Goal: Task Accomplishment & Management: Complete application form

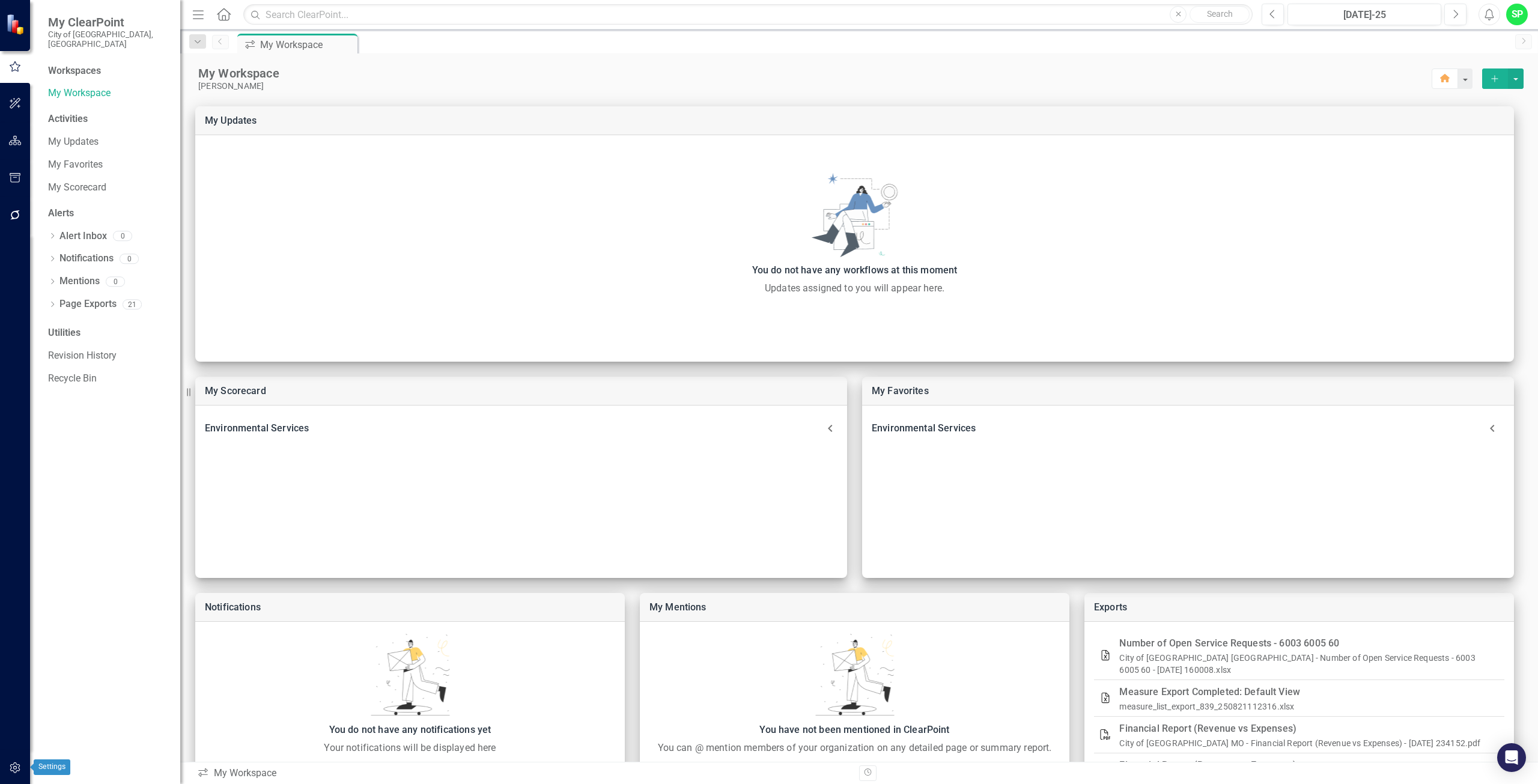
click at [13, 770] on icon "button" at bounding box center [16, 768] width 12 height 9
click at [1489, 75] on icon "Add" at bounding box center [1494, 78] width 11 height 9
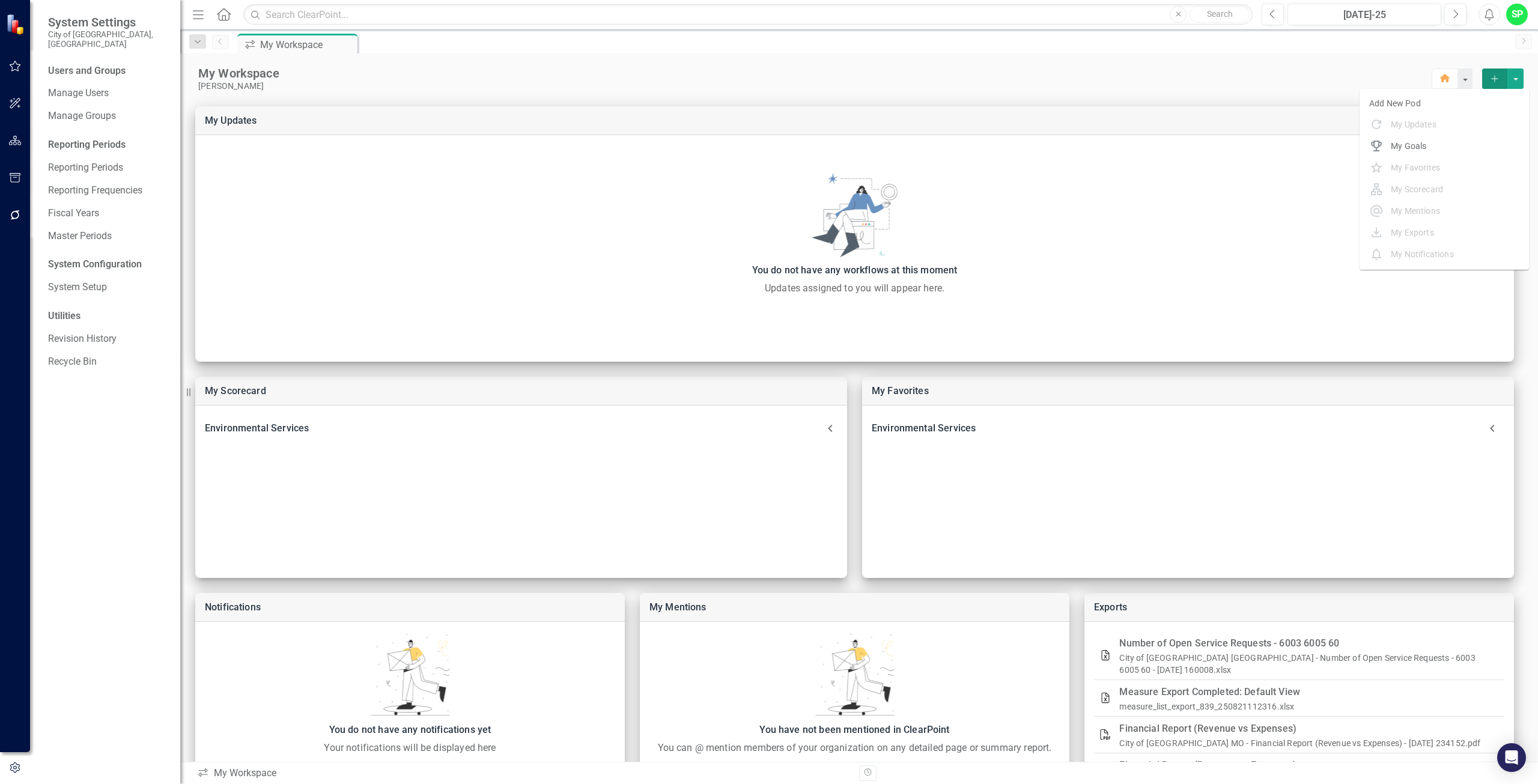
click at [921, 65] on div "My Workspace" at bounding box center [814, 73] width 1233 height 16
click at [16, 766] on icon "button" at bounding box center [15, 768] width 9 height 11
click at [79, 86] on link "Manage Users" at bounding box center [108, 93] width 120 height 14
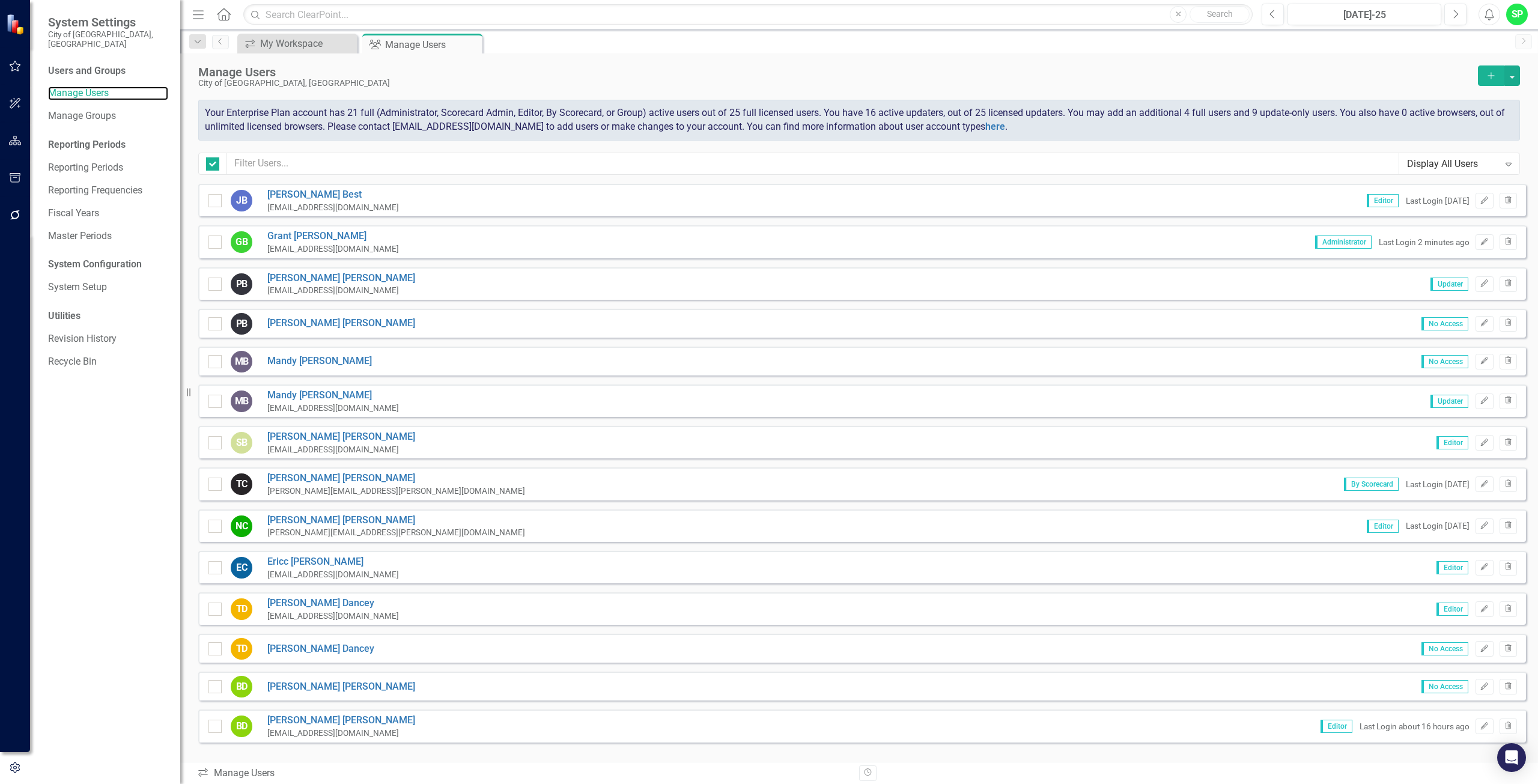
checkbox input "false"
click at [1487, 71] on icon "Add" at bounding box center [1491, 75] width 11 height 9
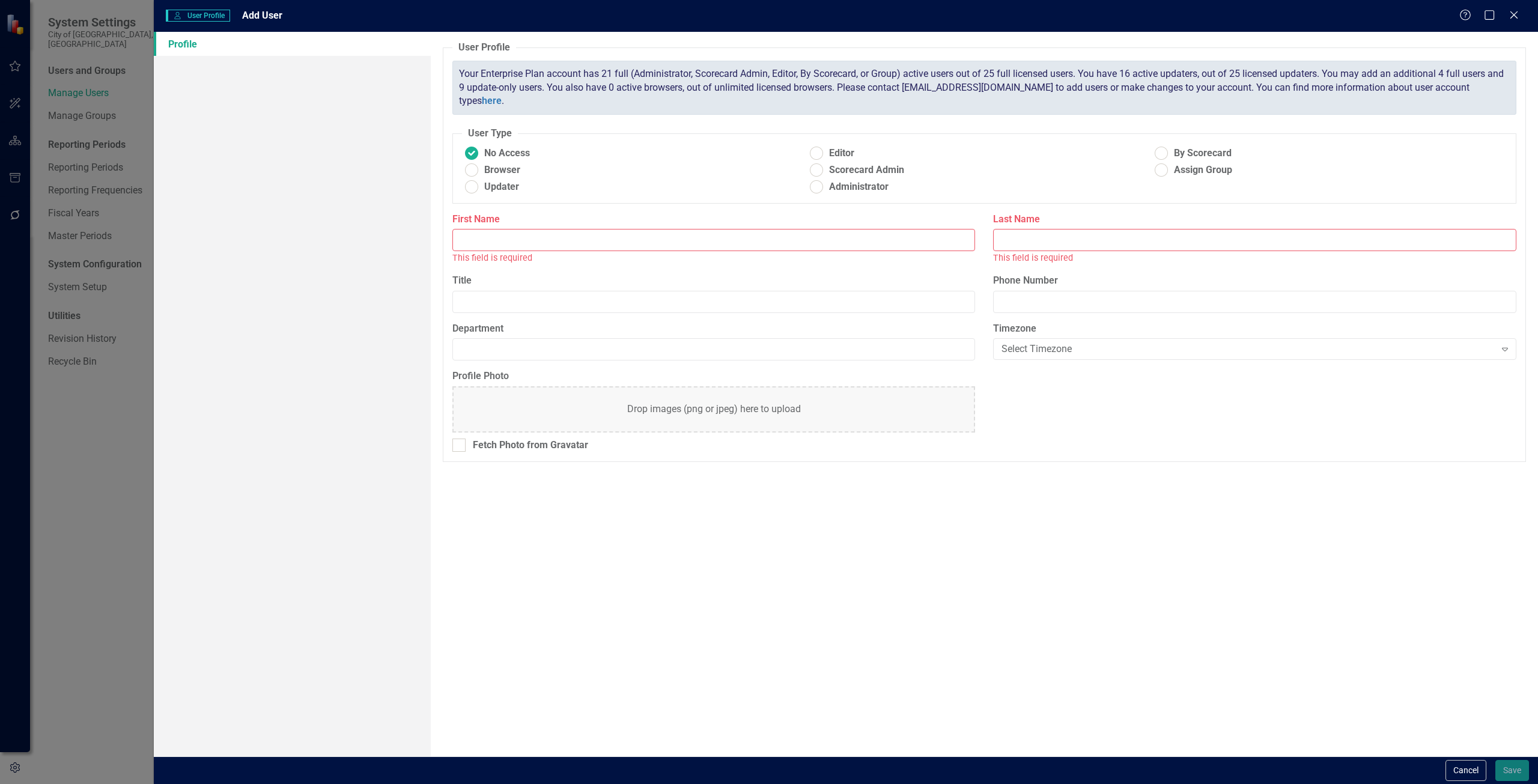
click at [478, 242] on input "First Name" at bounding box center [713, 240] width 523 height 23
type input "[PERSON_NAME]"
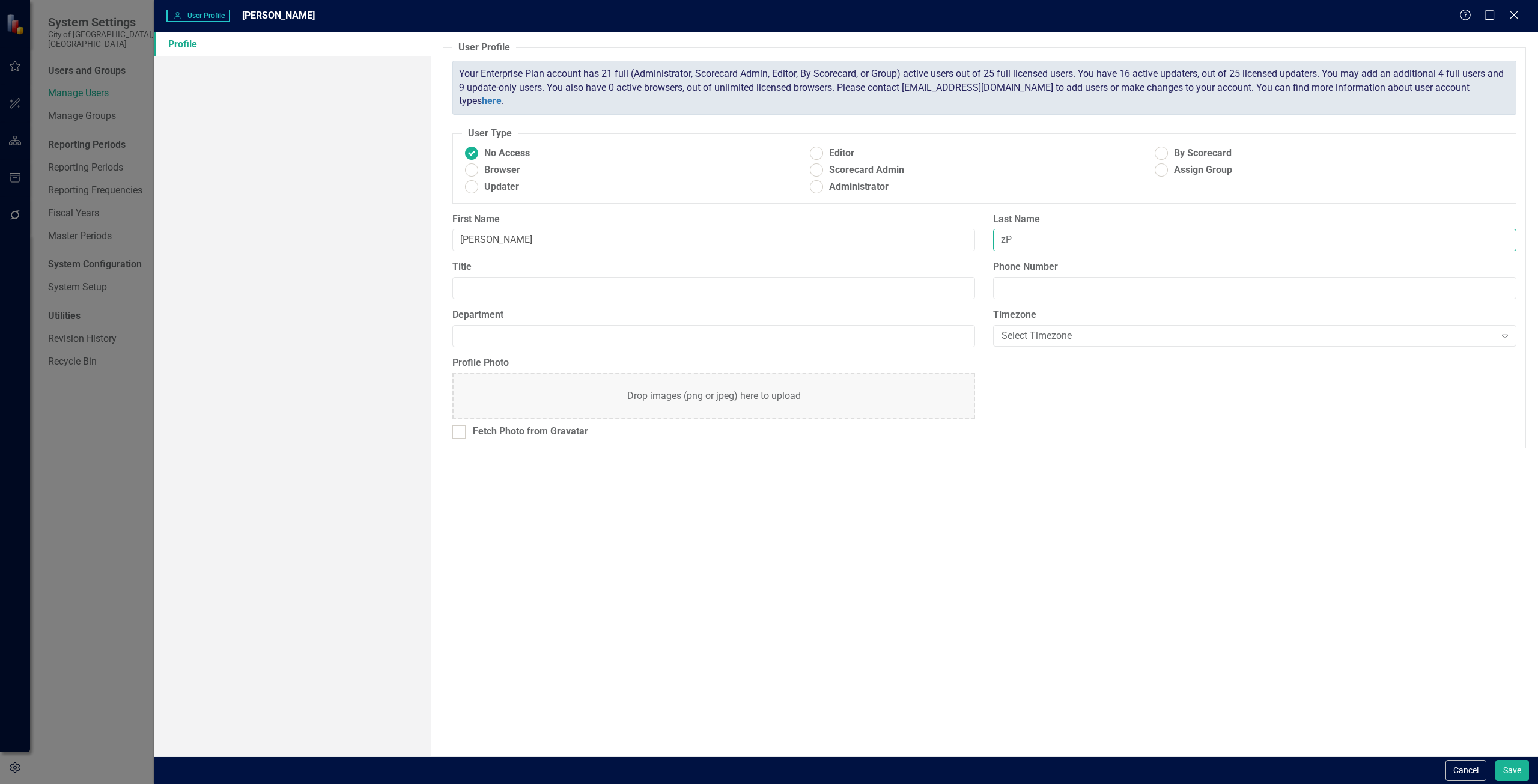
type input "z"
type input "[PERSON_NAME]"
click at [815, 184] on ins at bounding box center [816, 187] width 19 height 19
click at [815, 184] on input "Administrator" at bounding box center [816, 187] width 19 height 19
radio input "true"
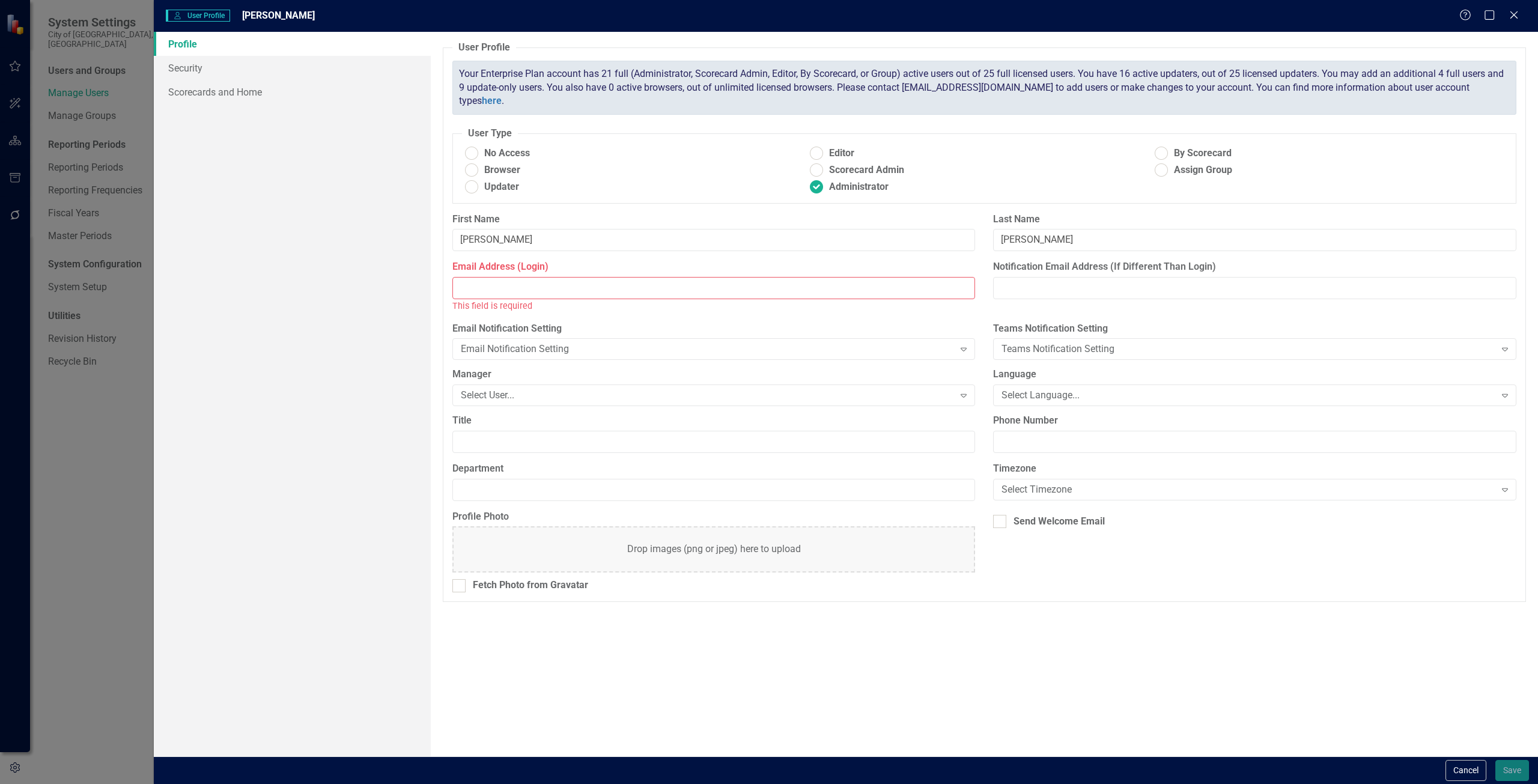
click at [483, 287] on input "Email Address (Login)" at bounding box center [713, 287] width 523 height 23
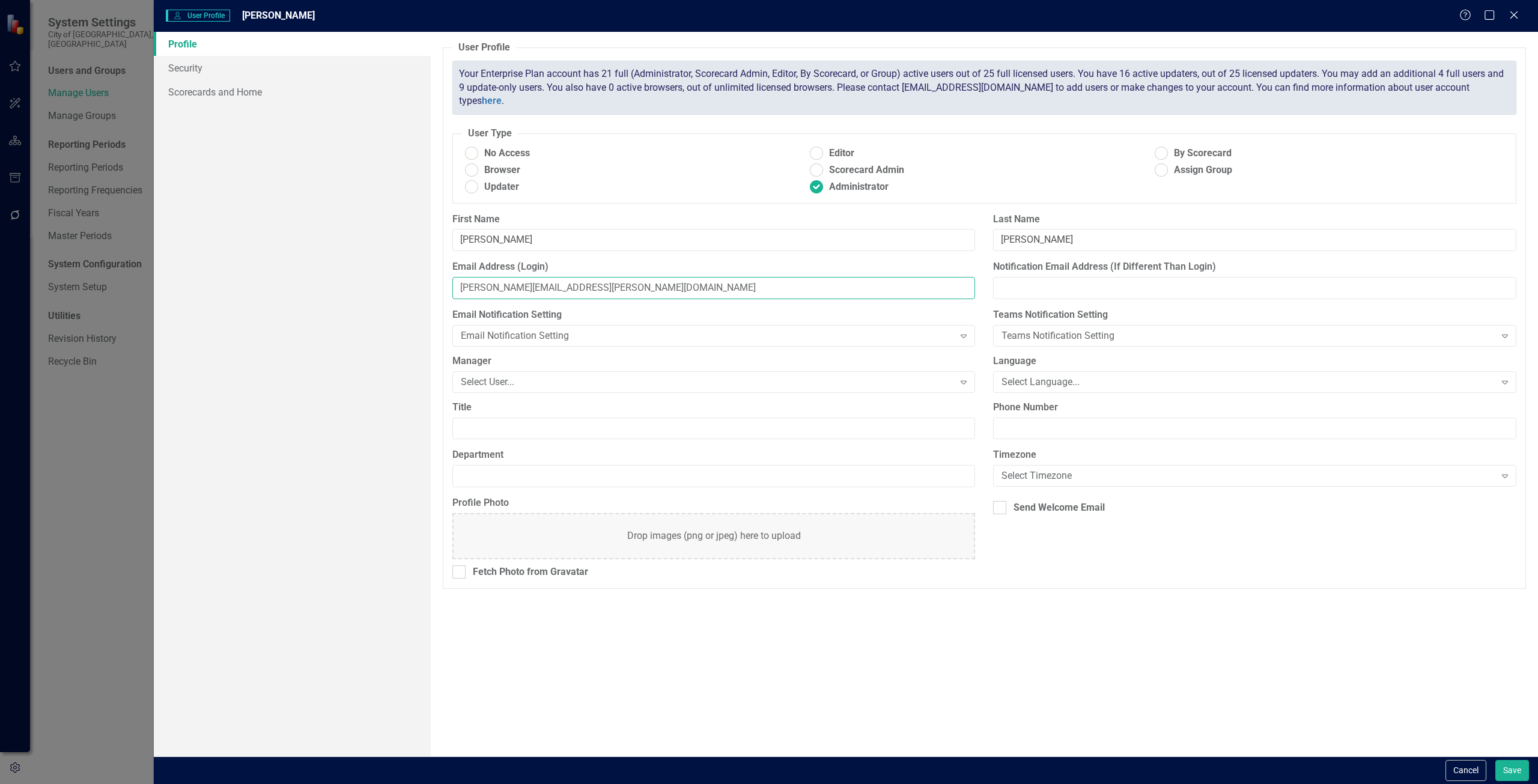
type input "[PERSON_NAME][EMAIL_ADDRESS][PERSON_NAME][DOMAIN_NAME]"
click at [1063, 287] on input "Notification Email Address (If Different Than Login)" at bounding box center [1254, 287] width 523 height 23
type input "[PERSON_NAME][EMAIL_ADDRESS][PERSON_NAME][DOMAIN_NAME]"
click at [180, 71] on link "Security" at bounding box center [292, 68] width 277 height 24
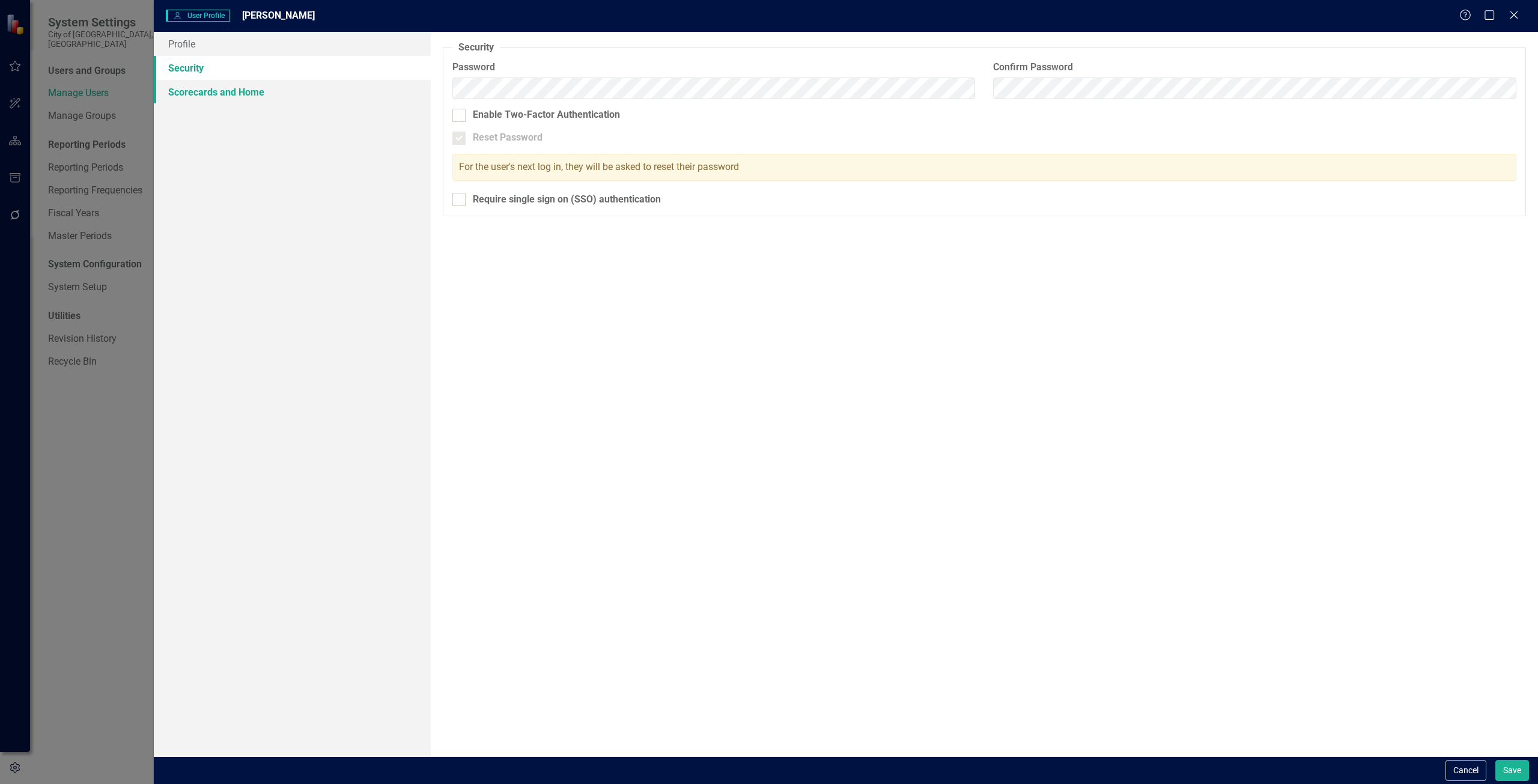
click at [190, 92] on link "Scorecards and Home" at bounding box center [292, 92] width 277 height 24
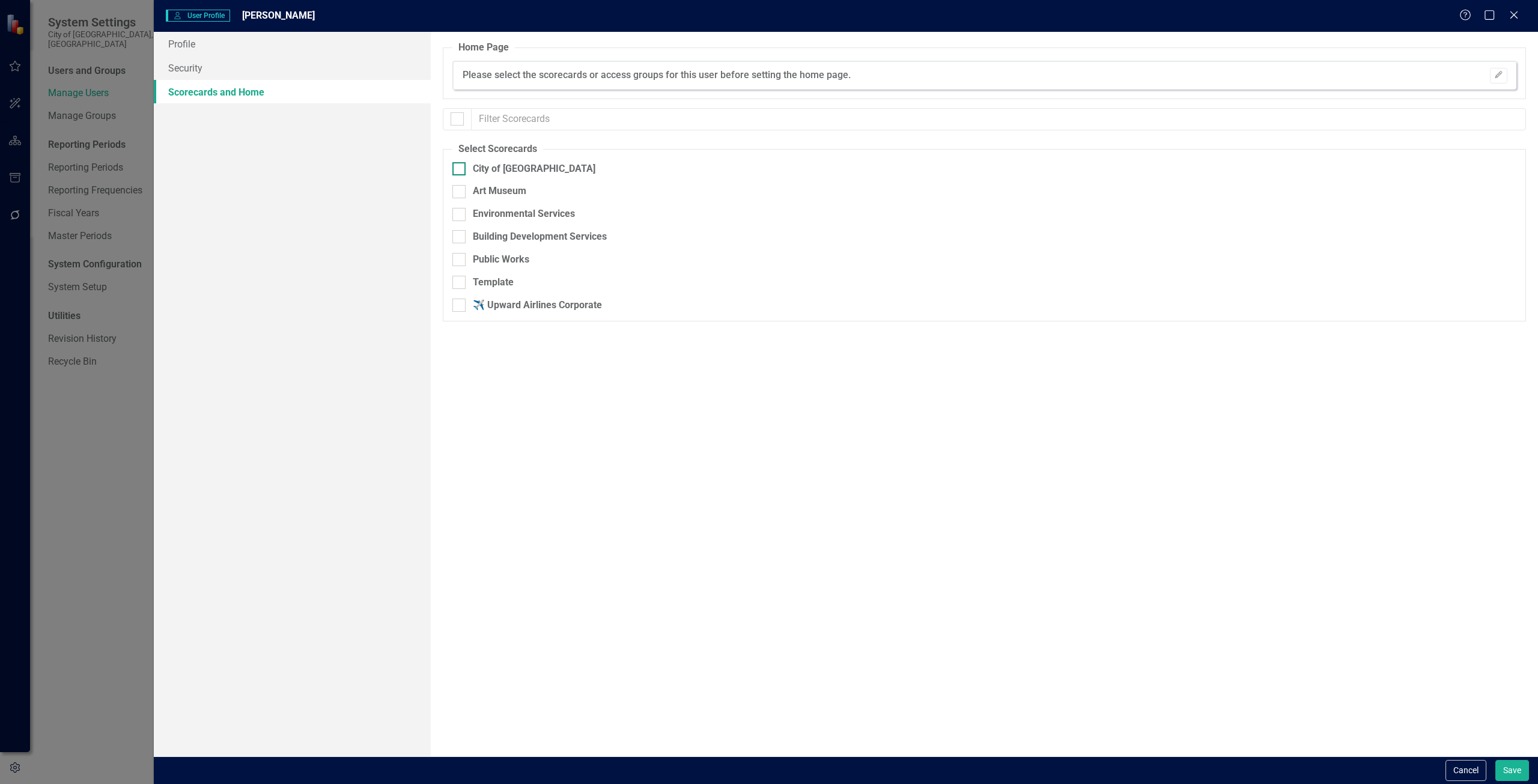
click at [458, 169] on input "City of [GEOGRAPHIC_DATA]" at bounding box center [456, 166] width 8 height 8
checkbox input "true"
click at [460, 194] on div at bounding box center [459, 191] width 13 height 13
click at [460, 193] on input "Art Museum" at bounding box center [456, 189] width 8 height 8
checkbox input "true"
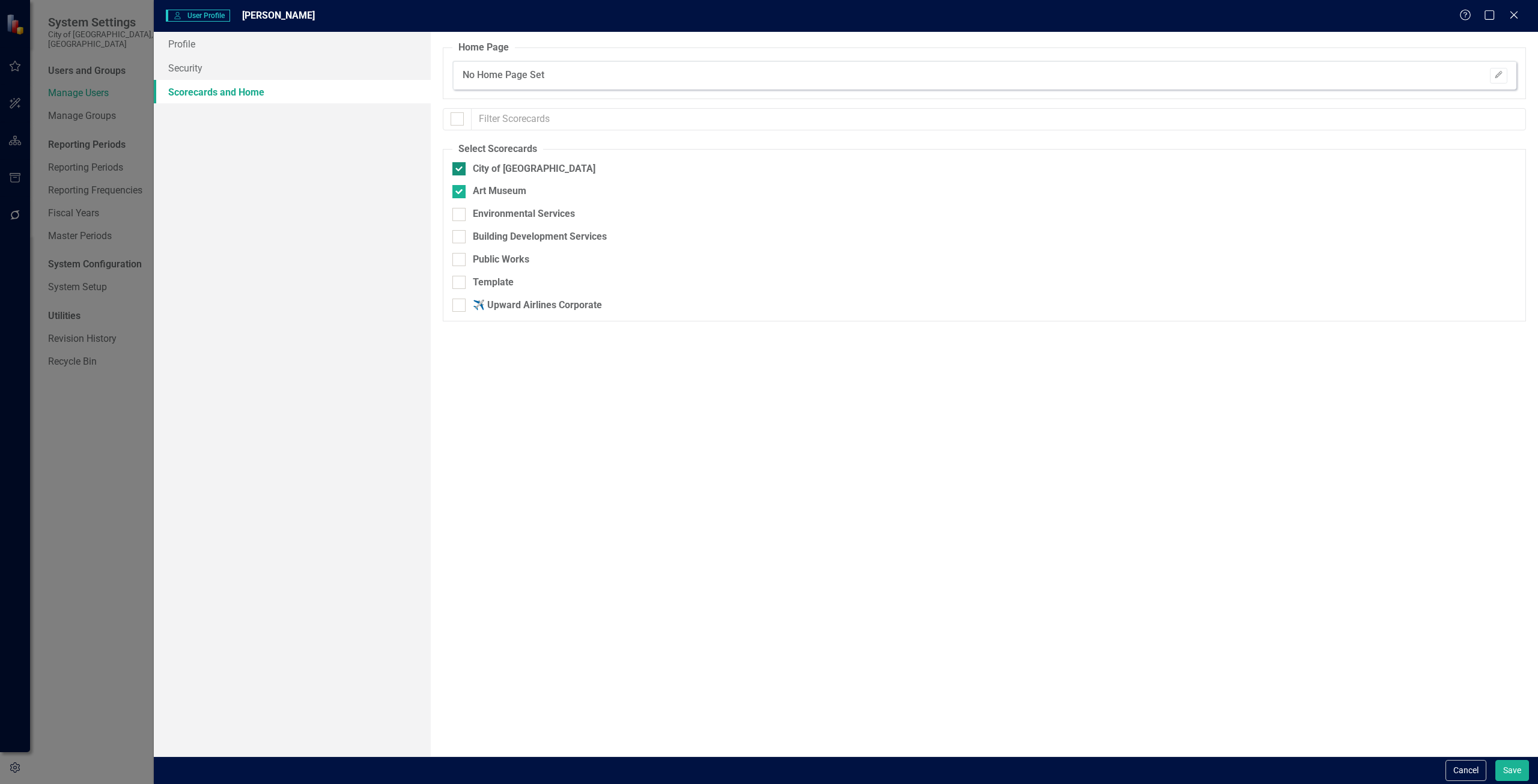
click at [459, 169] on input "City of [GEOGRAPHIC_DATA]" at bounding box center [456, 166] width 8 height 8
checkbox input "false"
click at [459, 190] on input "Art Museum" at bounding box center [456, 189] width 8 height 8
checkbox input "false"
click at [463, 260] on div at bounding box center [459, 259] width 13 height 13
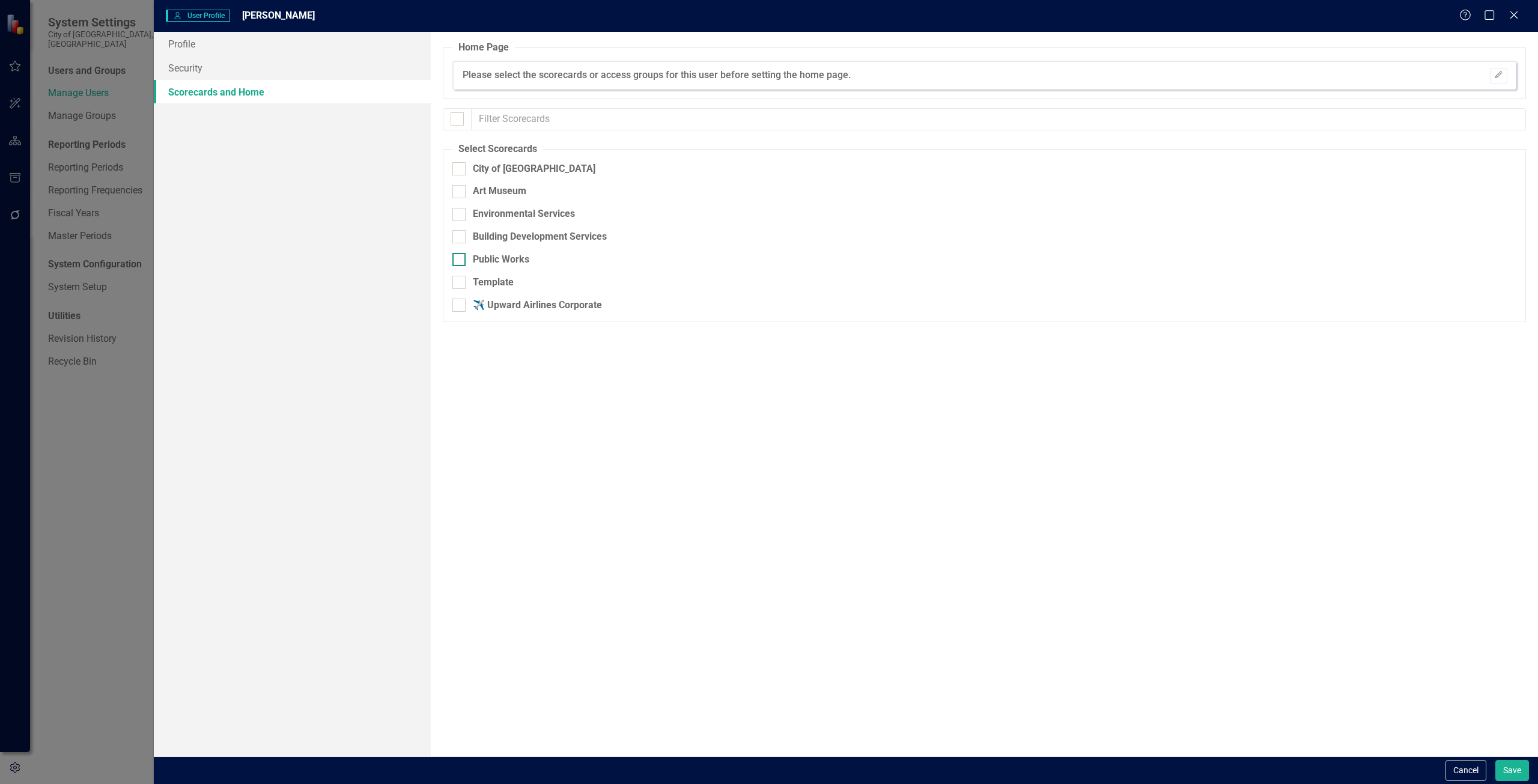
click at [460, 260] on input "Public Works" at bounding box center [456, 256] width 8 height 8
checkbox input "true"
click at [182, 41] on link "Profile" at bounding box center [292, 44] width 277 height 24
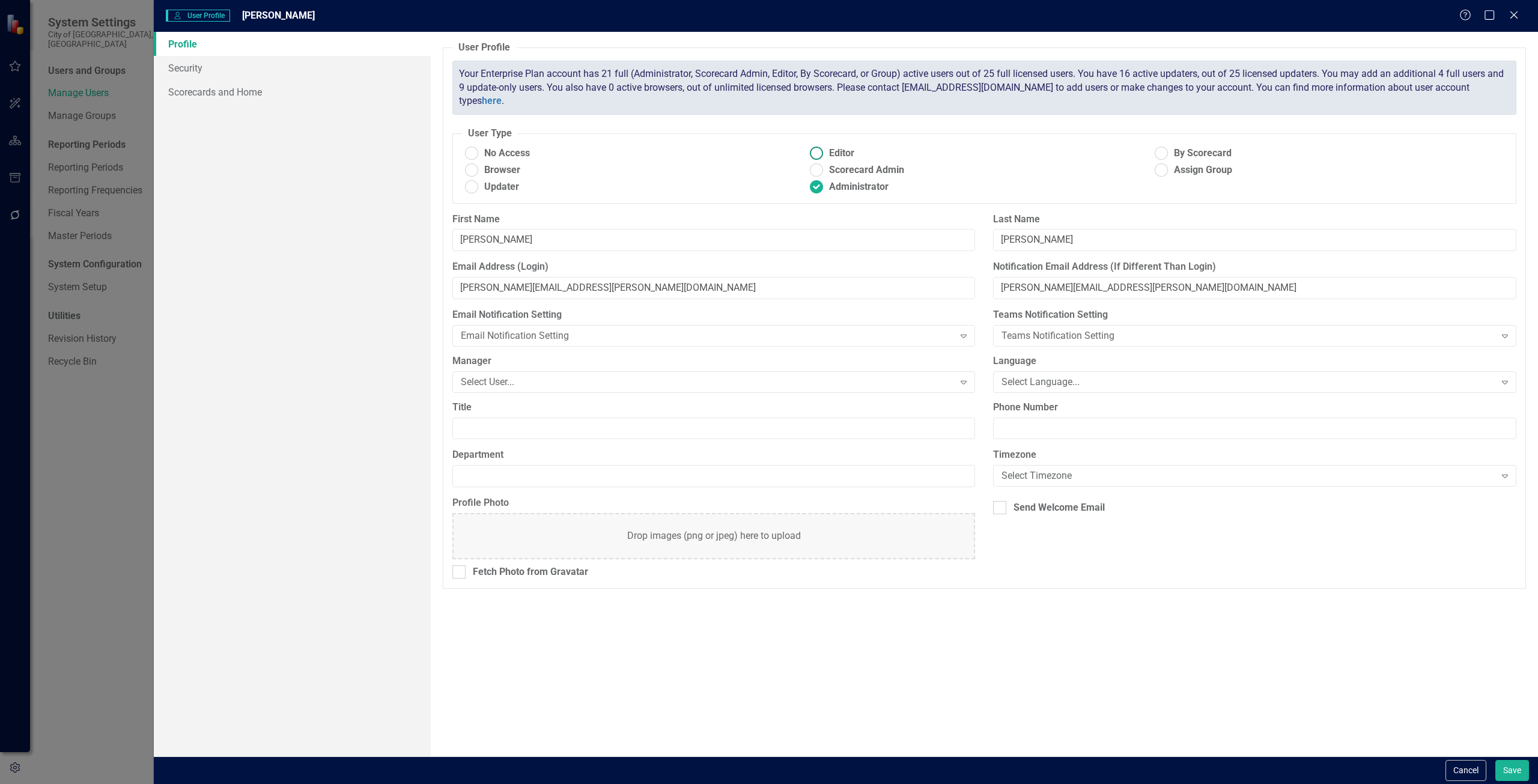
click at [818, 153] on ins at bounding box center [816, 154] width 19 height 19
click at [818, 153] on input "Editor" at bounding box center [816, 154] width 19 height 19
radio input "true"
click at [1508, 766] on button "Save" at bounding box center [1512, 770] width 33 height 21
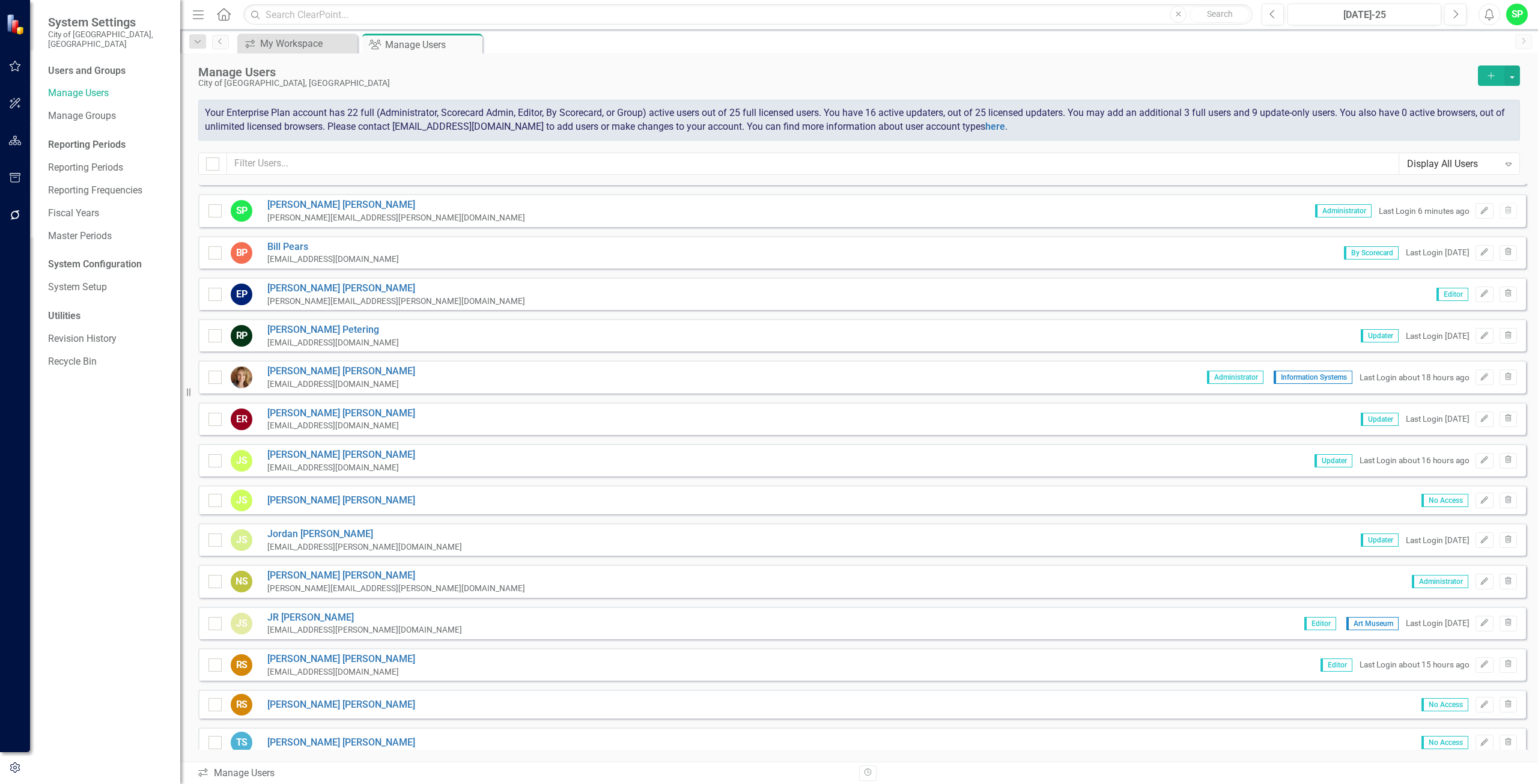
scroll to position [1338, 0]
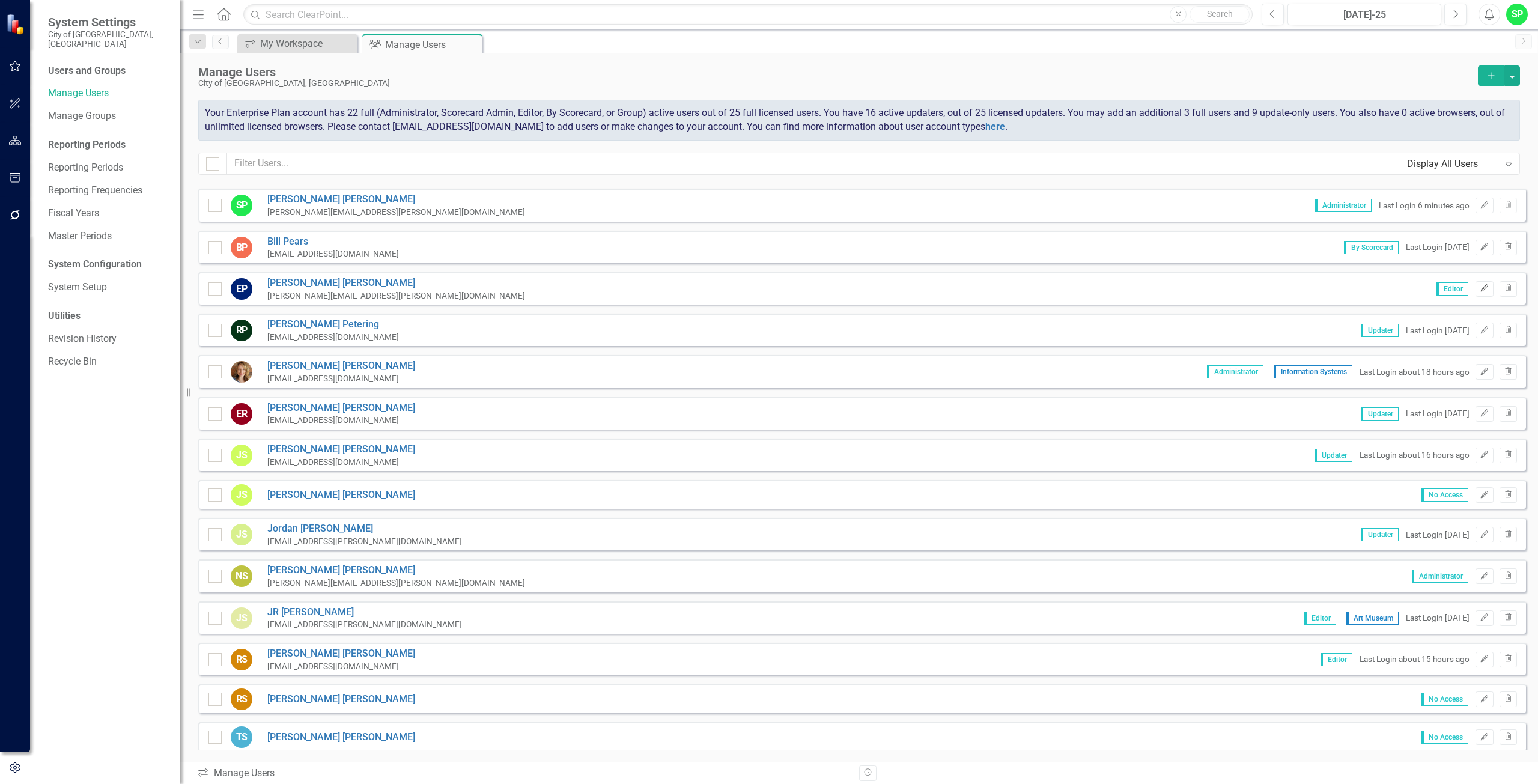
click at [1480, 289] on icon "Edit" at bounding box center [1484, 287] width 9 height 7
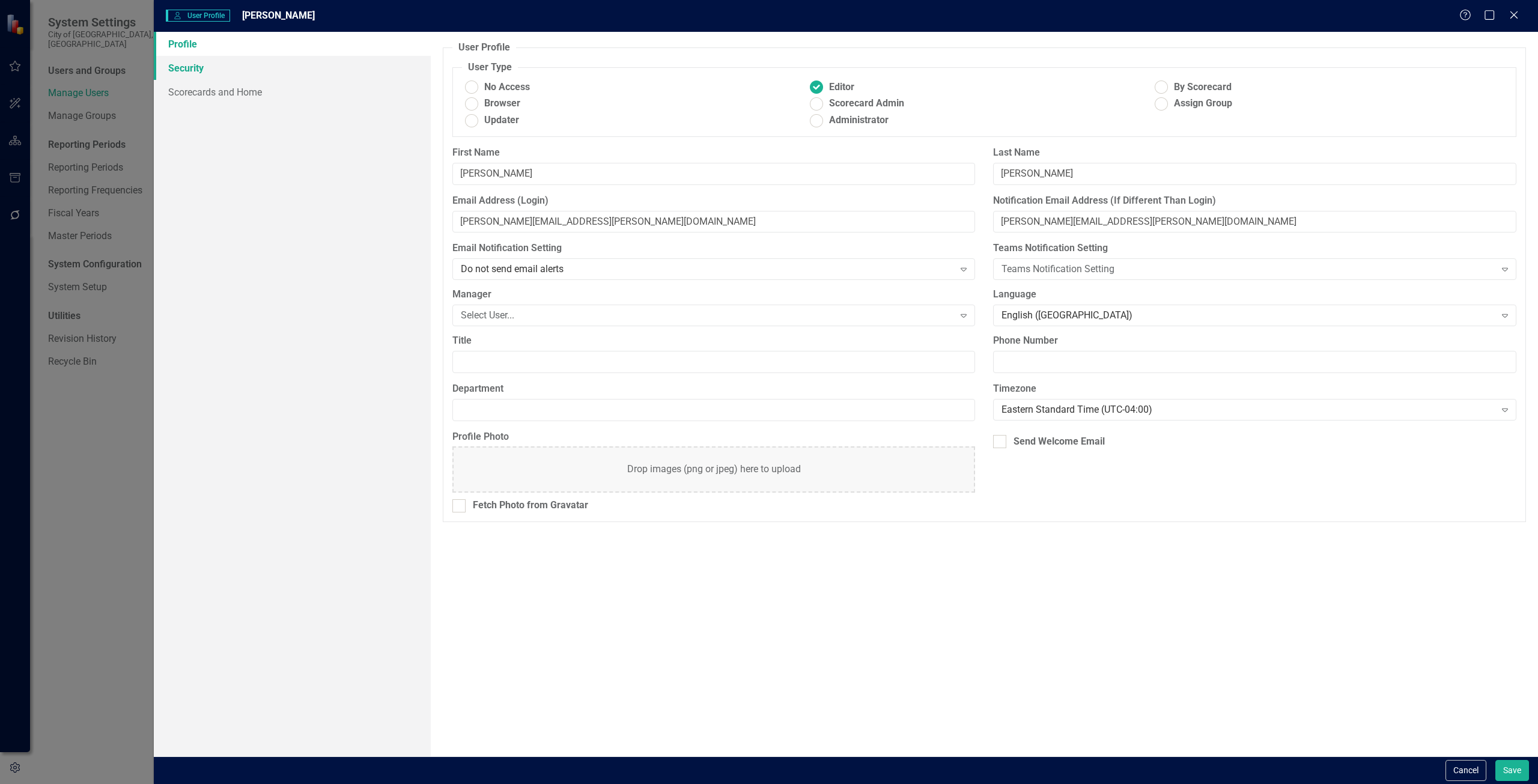
click at [176, 68] on link "Security" at bounding box center [292, 68] width 277 height 24
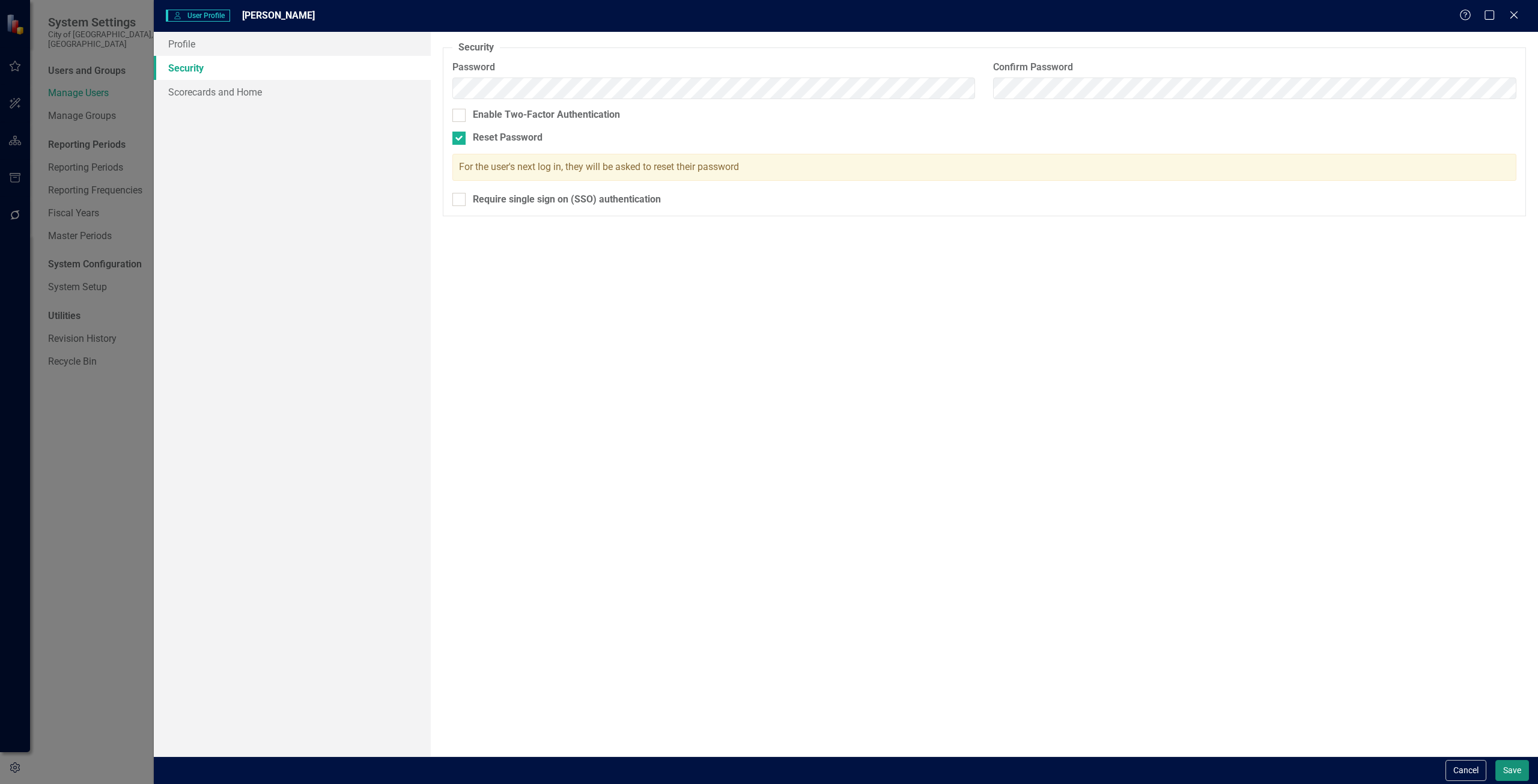
click at [1521, 771] on button "Save" at bounding box center [1512, 770] width 33 height 21
